Goal: Find specific page/section

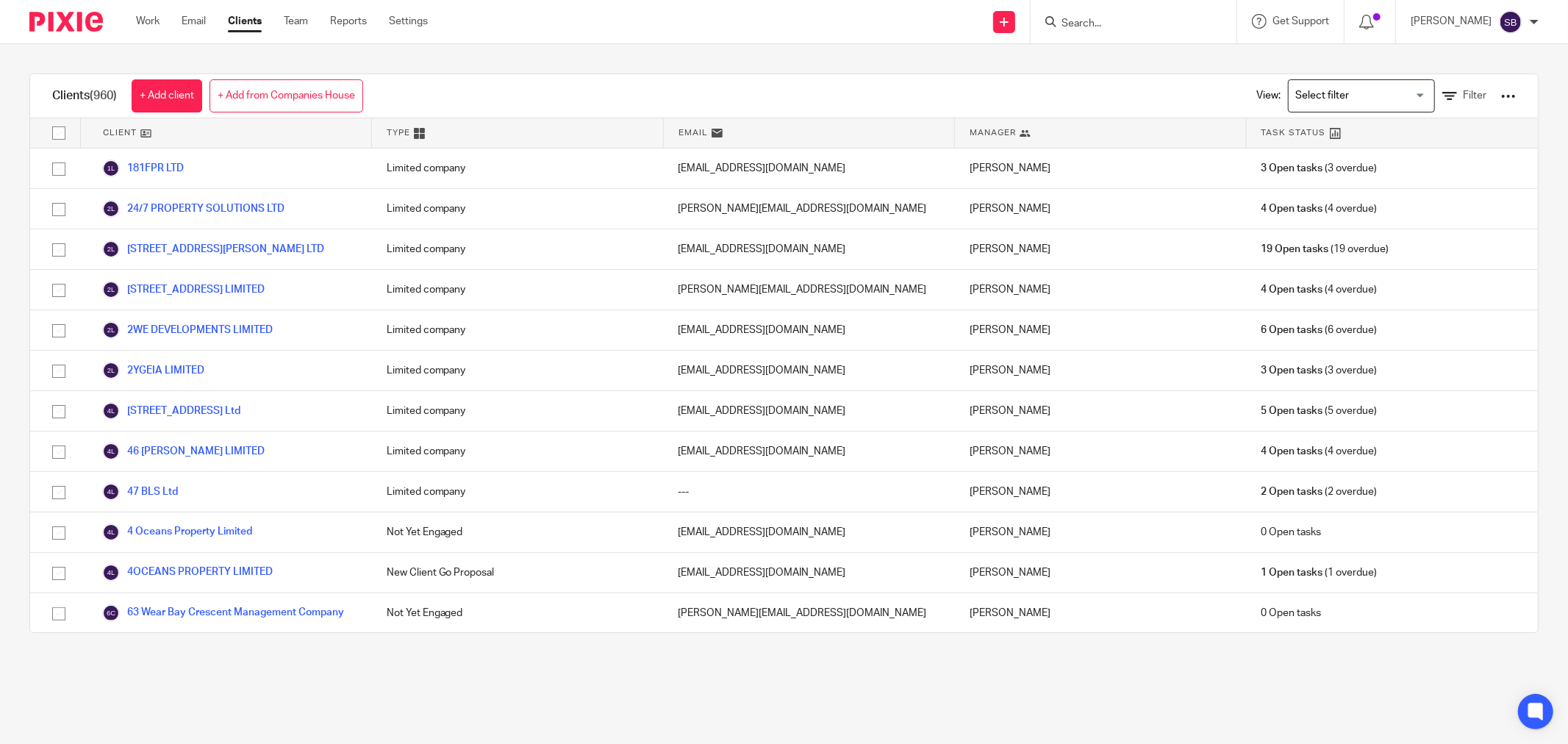
click at [1096, 19] on input "Search" at bounding box center [1126, 24] width 132 height 13
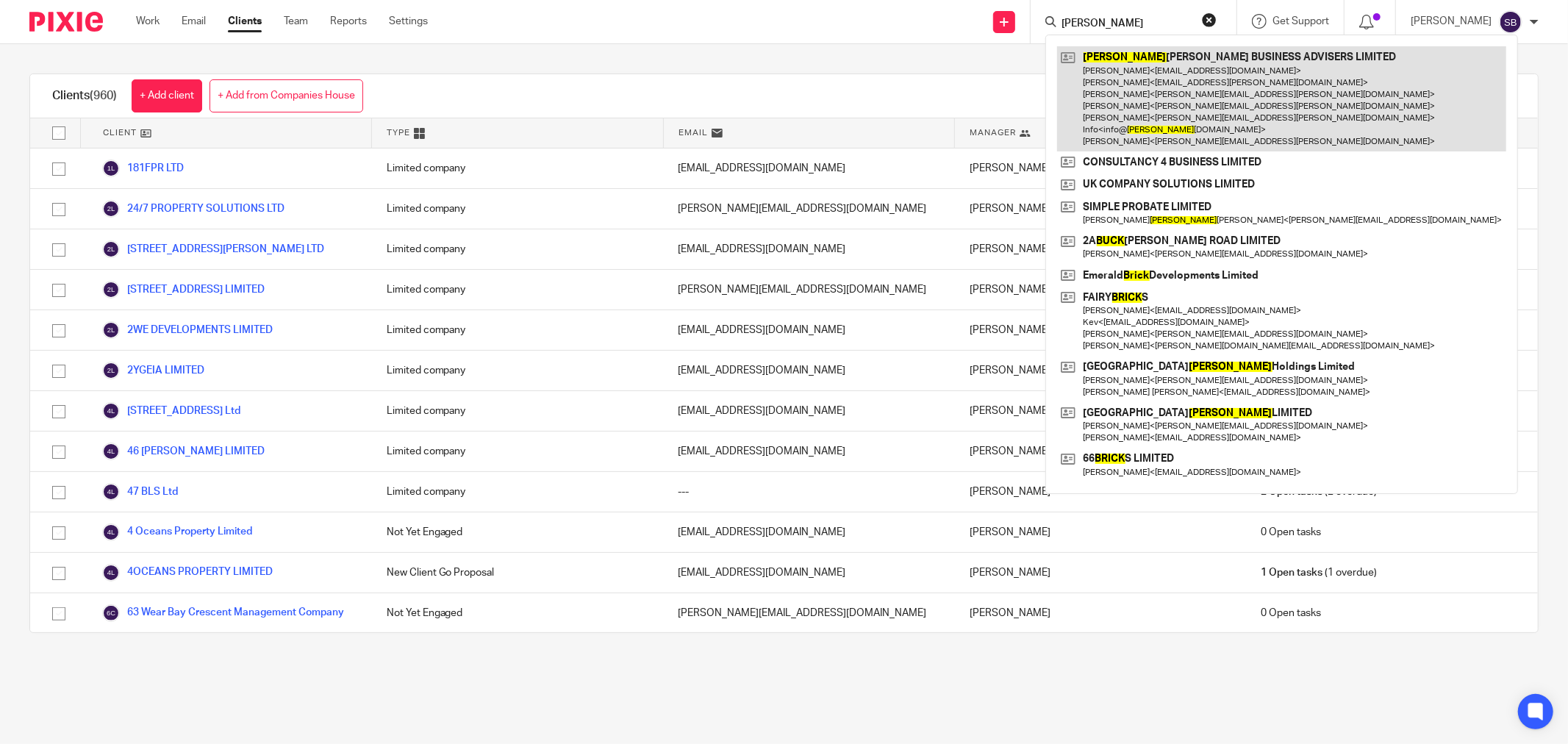
type input "bick"
click at [1152, 96] on link at bounding box center [1281, 98] width 449 height 105
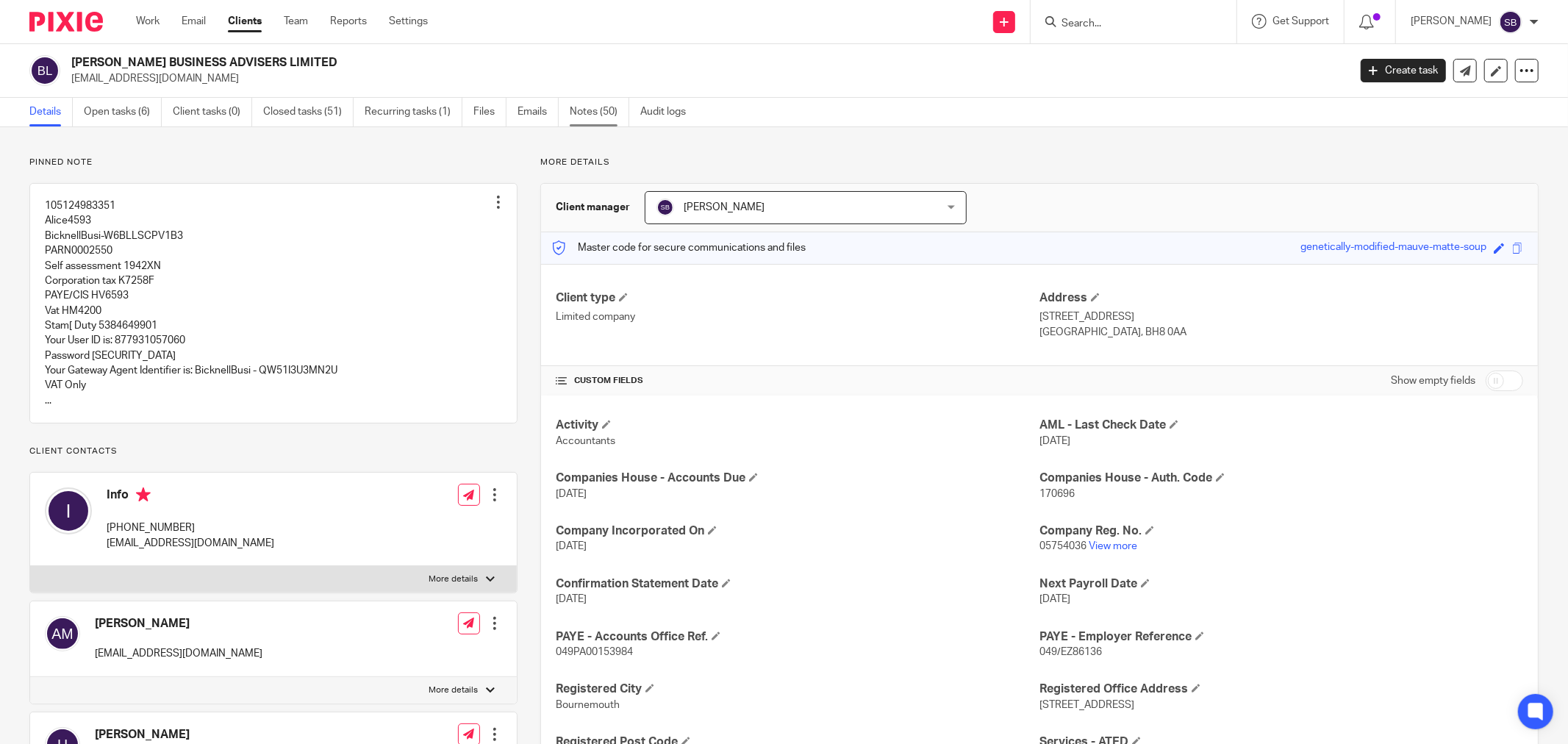
click at [583, 119] on link "Notes (50)" at bounding box center [599, 112] width 59 height 28
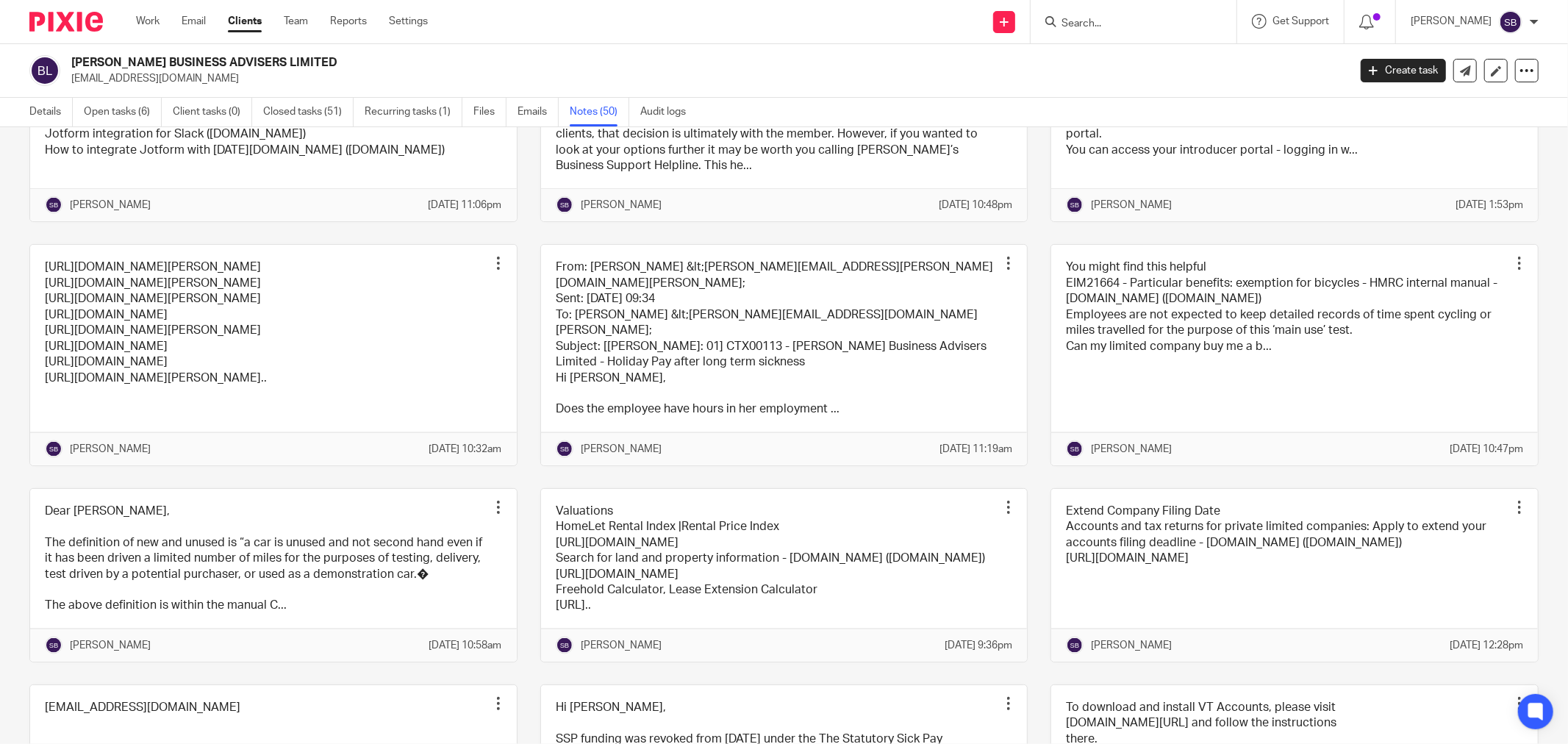
scroll to position [1796, 0]
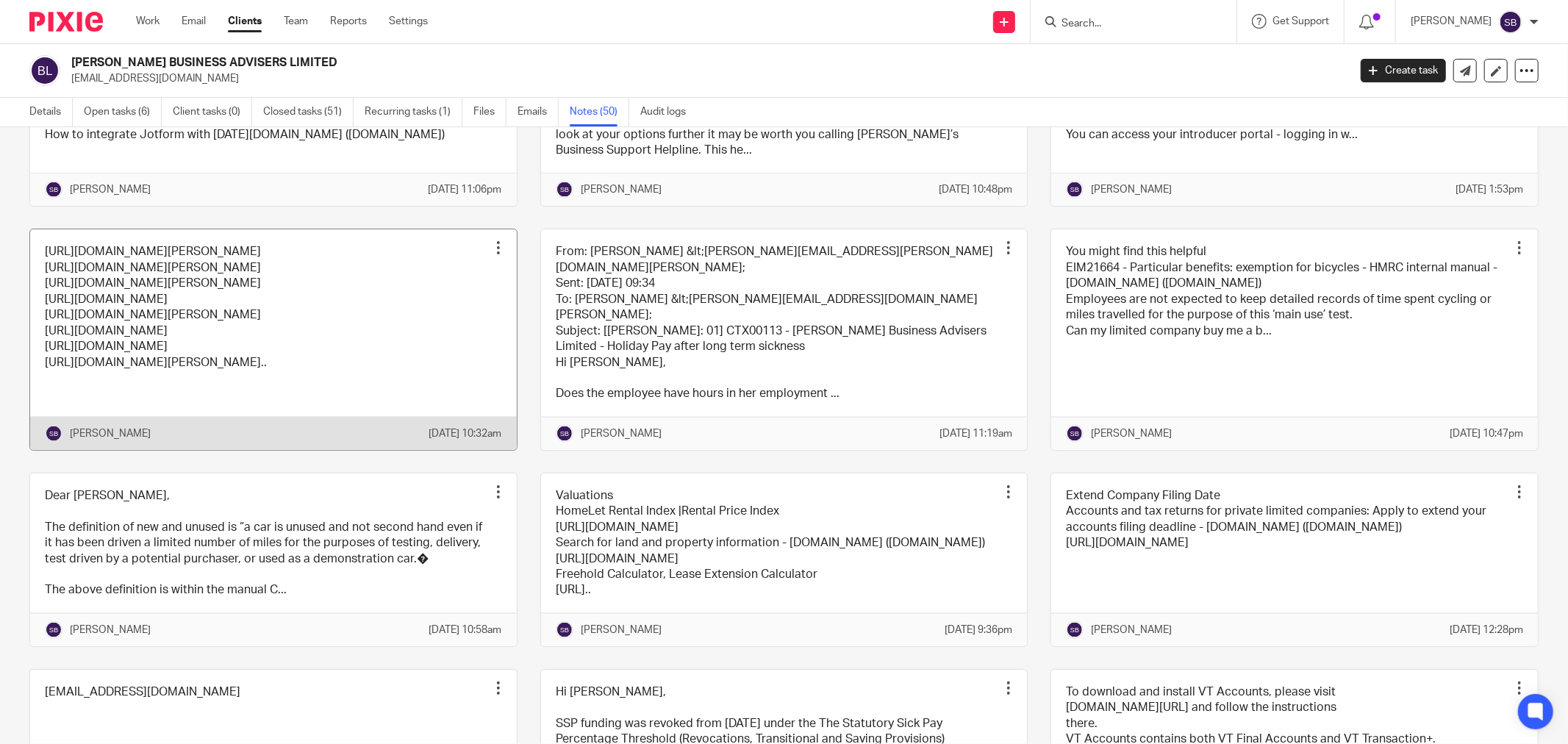
click at [393, 420] on link at bounding box center [273, 339] width 486 height 220
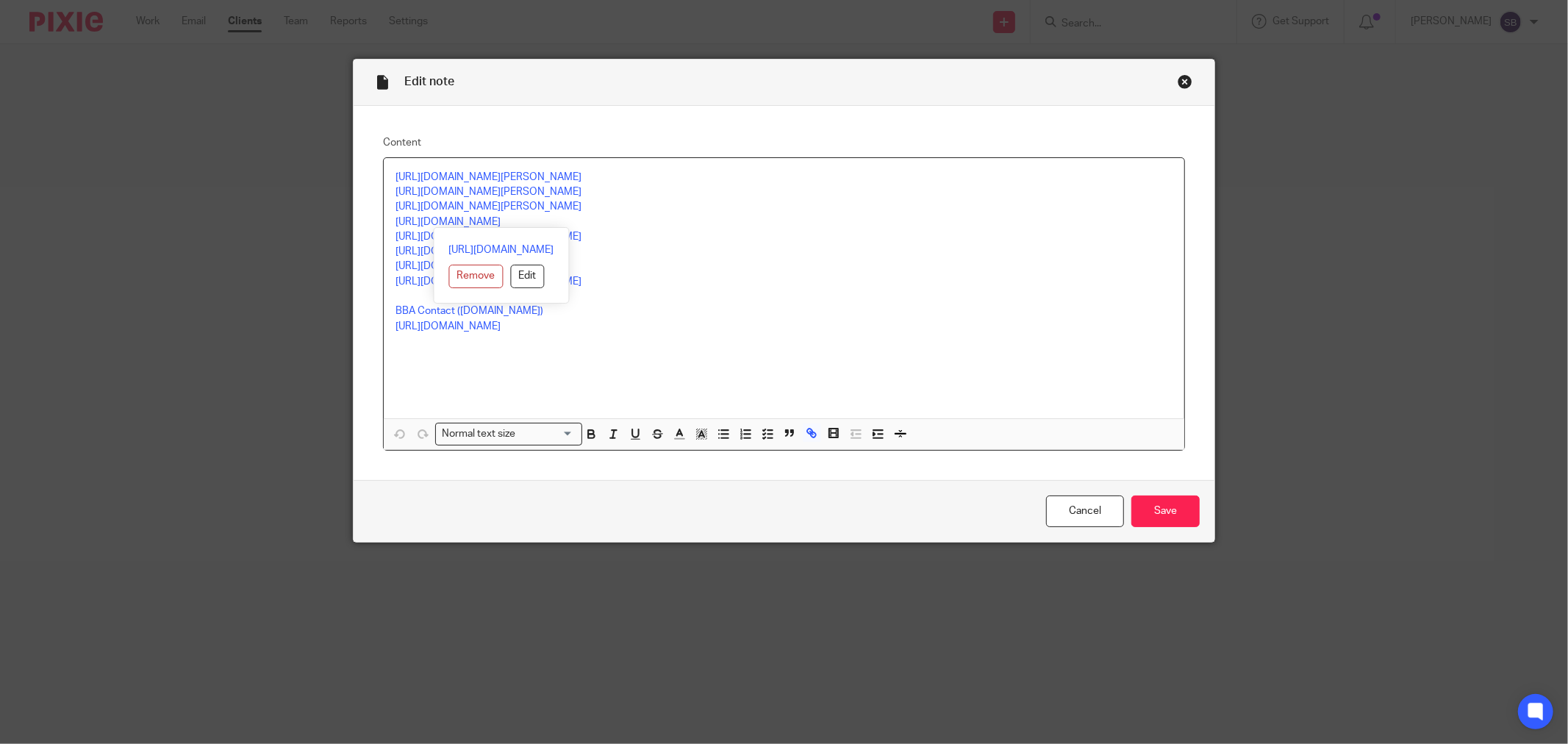
drag, startPoint x: 386, startPoint y: 222, endPoint x: 612, endPoint y: 223, distance: 226.0
click at [612, 223] on div "[URL][DOMAIN_NAME][PERSON_NAME] [URL][DOMAIN_NAME][PERSON_NAME] [URL][DOMAIN_NA…" at bounding box center [784, 288] width 801 height 260
copy link "[URL][DOMAIN_NAME]"
click at [1180, 75] on div "Close this dialog window" at bounding box center [1184, 81] width 15 height 15
